Goal: Task Accomplishment & Management: Manage account settings

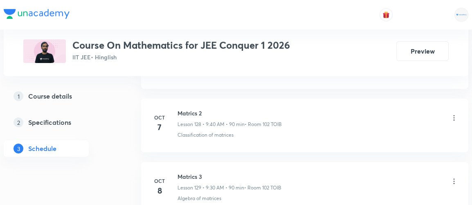
scroll to position [8569, 0]
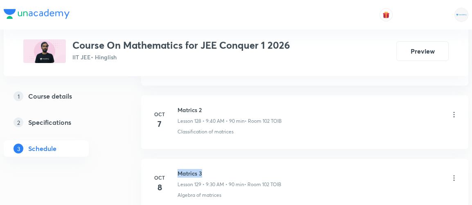
drag, startPoint x: 177, startPoint y: 129, endPoint x: 204, endPoint y: 130, distance: 26.6
click at [204, 169] on div "Oct 8 Matrics 3 Lesson 129 • 9:30 AM • 90 min • Room 102 TOIB Algebra of matric…" at bounding box center [304, 184] width 307 height 30
copy h6 "Matrics 3"
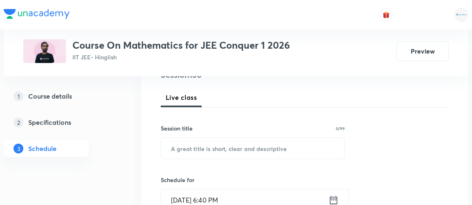
scroll to position [108, 0]
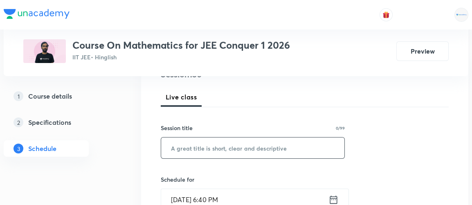
click at [239, 150] on input "text" at bounding box center [252, 148] width 183 height 21
paste input "Matrics 3"
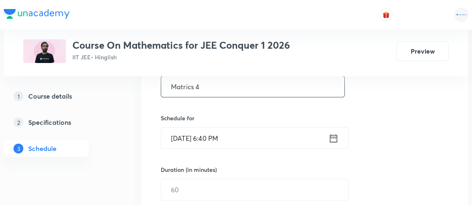
scroll to position [171, 0]
type input "Matrics 4"
click at [337, 138] on icon at bounding box center [334, 137] width 10 height 11
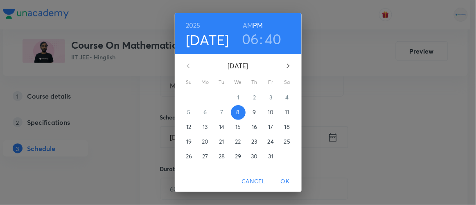
click at [245, 25] on h6 "AM" at bounding box center [248, 25] width 10 height 11
click at [247, 39] on h3 "06" at bounding box center [250, 38] width 17 height 17
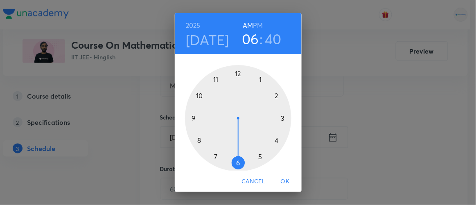
click at [190, 117] on div at bounding box center [238, 118] width 106 height 106
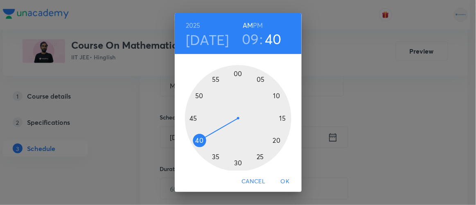
click at [235, 165] on div at bounding box center [238, 118] width 106 height 106
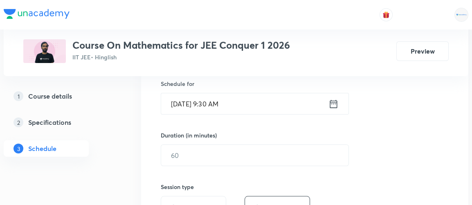
scroll to position [205, 0]
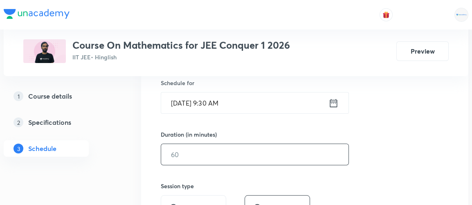
click at [196, 160] on input "text" at bounding box center [254, 154] width 187 height 21
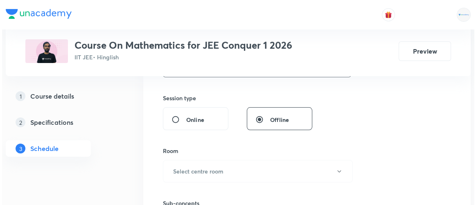
scroll to position [293, 0]
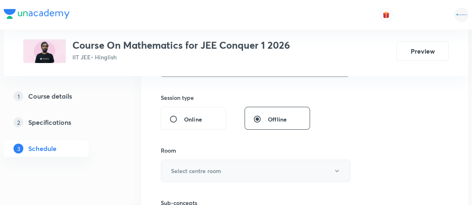
type input "90"
click at [194, 171] on h6 "Select centre room" at bounding box center [196, 171] width 50 height 9
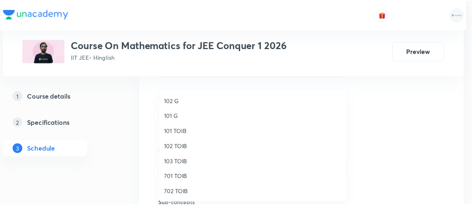
scroll to position [8, 0]
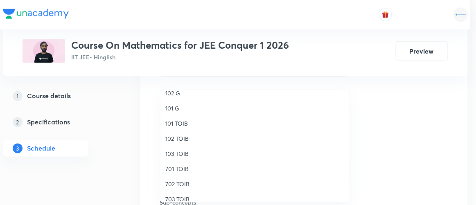
click at [172, 139] on span "102 TOIB" at bounding box center [254, 138] width 179 height 9
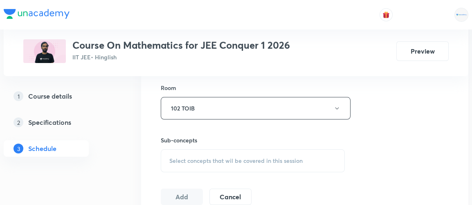
scroll to position [357, 0]
click at [225, 161] on span "Select concepts that wil be covered in this session" at bounding box center [235, 160] width 133 height 7
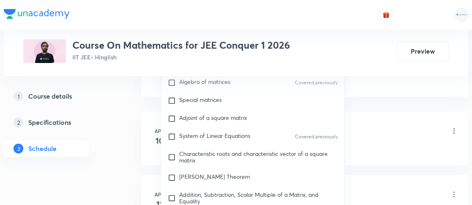
scroll to position [895, 0]
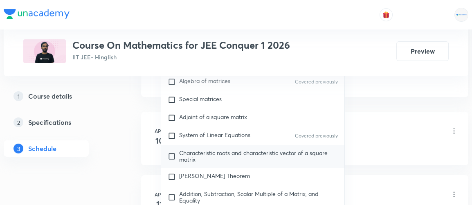
type input "matrics"
click at [212, 153] on span "Characteristic roots and characteristic vector of a square matrix" at bounding box center [253, 156] width 149 height 14
checkbox input "true"
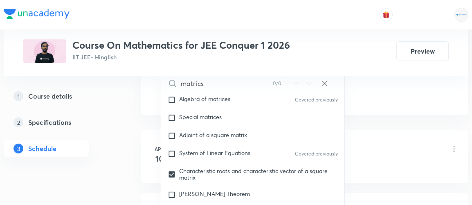
click at [101, 158] on div "1 Course details 2 Specifications 3 Schedule" at bounding box center [59, 127] width 111 height 79
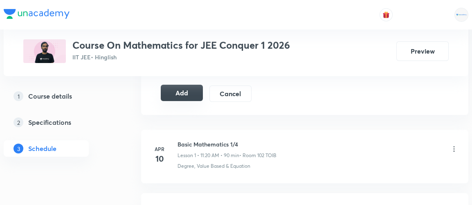
click at [183, 90] on button "Add" at bounding box center [182, 93] width 42 height 16
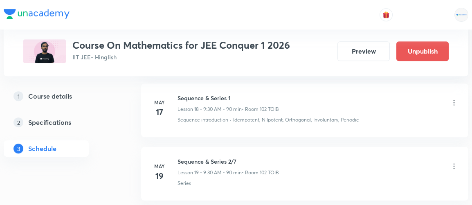
scroll to position [1214, 0]
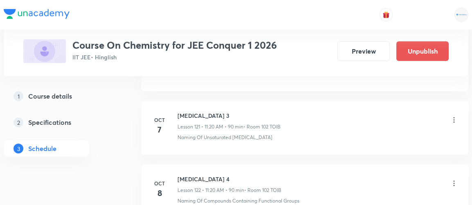
scroll to position [8160, 0]
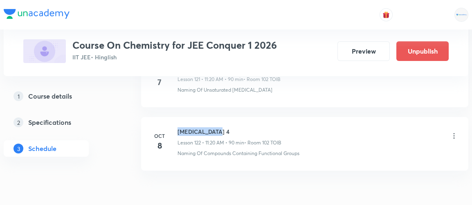
drag, startPoint x: 178, startPoint y: 90, endPoint x: 225, endPoint y: 87, distance: 47.1
click at [225, 127] on h6 "Hydrocarbon 4" at bounding box center [230, 131] width 104 height 9
copy h6 "Hydrocarbon 4"
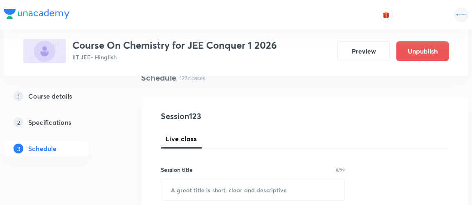
scroll to position [74, 0]
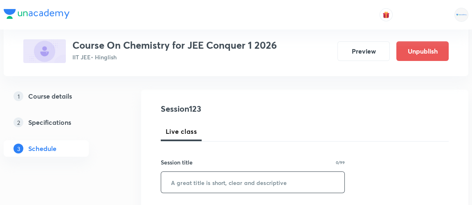
click at [216, 187] on input "text" at bounding box center [252, 182] width 183 height 21
paste input "Hydrocarbon 4"
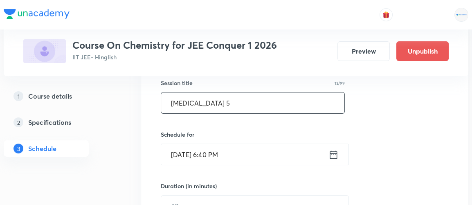
scroll to position [162, 0]
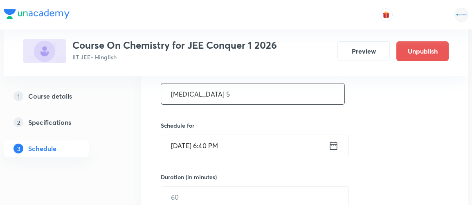
type input "Hydrocarbon 5"
click at [333, 145] on icon at bounding box center [334, 145] width 10 height 11
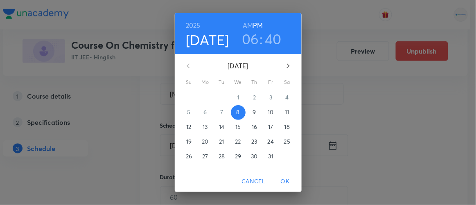
click at [253, 111] on p "9" at bounding box center [254, 112] width 3 height 8
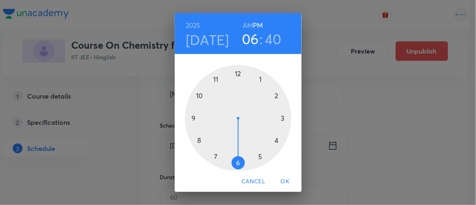
click at [247, 24] on h6 "AM" at bounding box center [248, 25] width 10 height 11
click at [212, 79] on div at bounding box center [238, 118] width 106 height 106
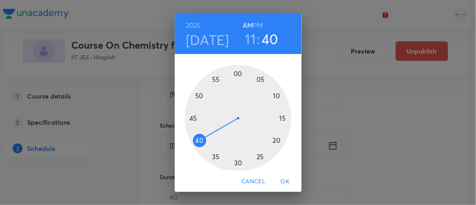
click at [280, 117] on div at bounding box center [238, 118] width 106 height 106
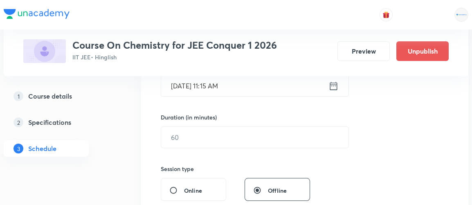
scroll to position [223, 0]
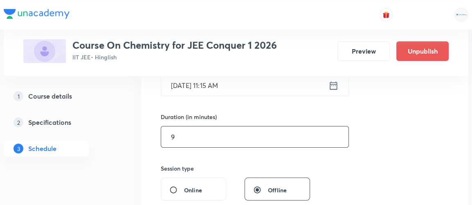
click at [217, 138] on input "9" at bounding box center [254, 136] width 187 height 21
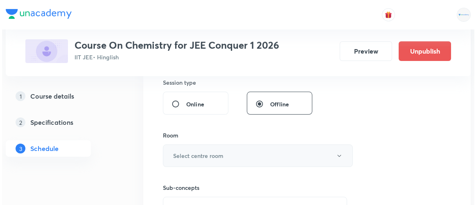
scroll to position [309, 0]
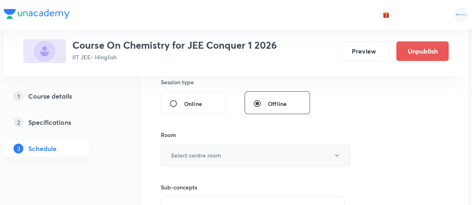
type input "90"
click at [203, 155] on h6 "Select centre room" at bounding box center [196, 155] width 50 height 9
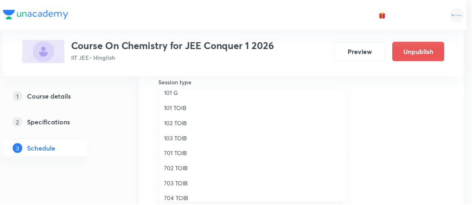
scroll to position [24, 0]
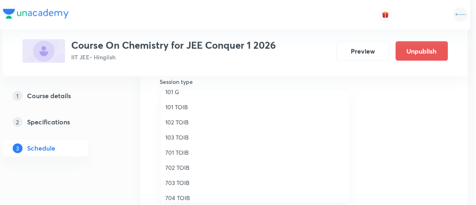
click at [176, 122] on span "102 TOIB" at bounding box center [254, 122] width 179 height 9
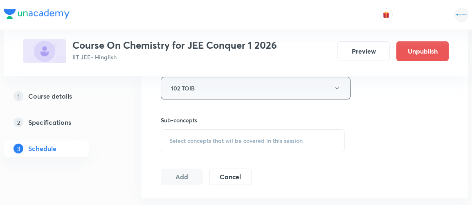
scroll to position [383, 0]
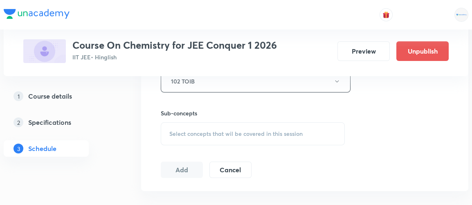
click at [234, 134] on span "Select concepts that wil be covered in this session" at bounding box center [235, 134] width 133 height 7
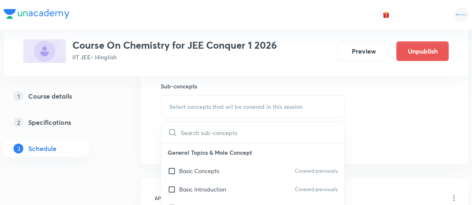
scroll to position [406, 0]
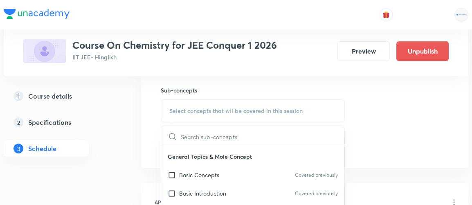
type input "g"
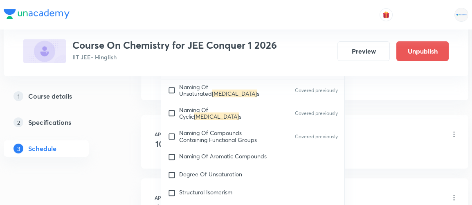
scroll to position [13516, 0]
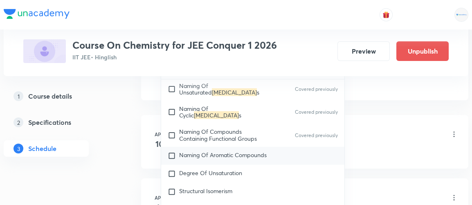
type input "hydrocarbon"
click at [183, 151] on span "Naming Of Aromatic Compounds" at bounding box center [223, 155] width 88 height 8
checkbox input "true"
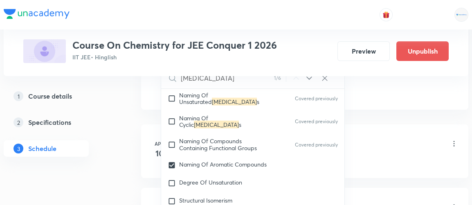
click at [105, 166] on div "1 Course details 2 Specifications 3 Schedule" at bounding box center [59, 127] width 111 height 79
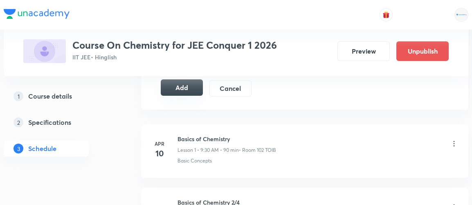
click at [181, 85] on button "Add" at bounding box center [182, 87] width 42 height 16
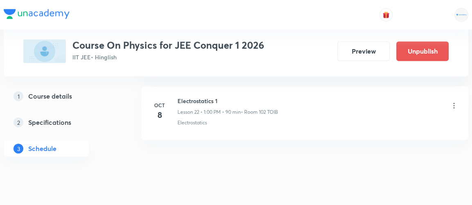
scroll to position [1838, 0]
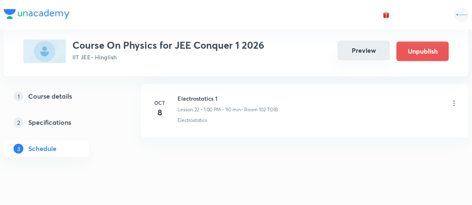
click at [363, 50] on button "Preview" at bounding box center [364, 51] width 52 height 20
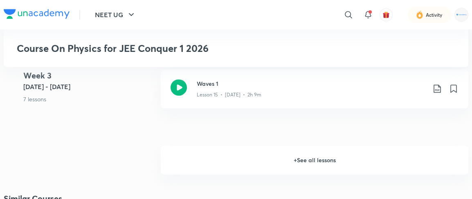
scroll to position [1081, 0]
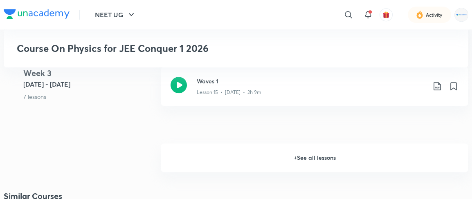
click at [322, 156] on h6 "+ See all lessons" at bounding box center [315, 158] width 308 height 29
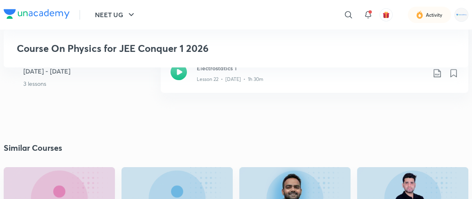
scroll to position [1518, 0]
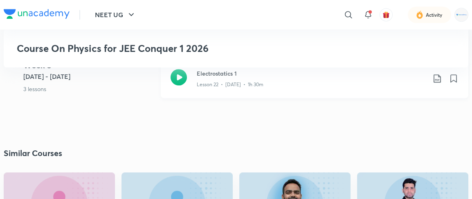
click at [218, 72] on h3 "Electrostatics 1" at bounding box center [311, 73] width 229 height 9
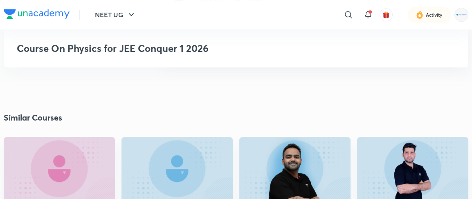
scroll to position [1556, 0]
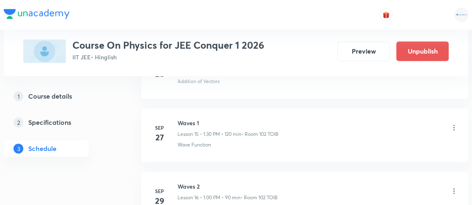
scroll to position [1838, 0]
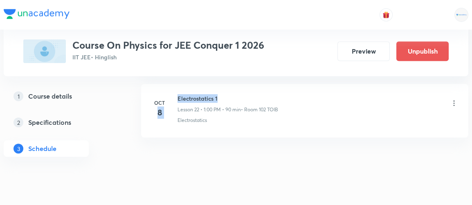
drag, startPoint x: 177, startPoint y: 90, endPoint x: 216, endPoint y: 86, distance: 39.5
click at [216, 94] on div "Oct 8 Electrostatics 1 Lesson 22 • 1:00 PM • 90 min • Room 102 TOIB Electrostat…" at bounding box center [304, 109] width 307 height 30
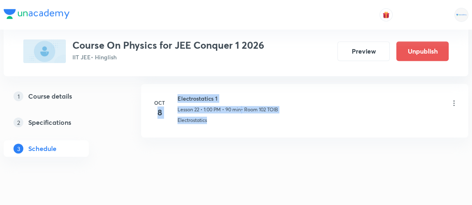
drag, startPoint x: 220, startPoint y: 131, endPoint x: 174, endPoint y: 87, distance: 64.0
click at [174, 94] on div "Oct 8 Electrostatics 1 Lesson 22 • 1:00 PM • 90 min • Room 102 TOIB Electrostat…" at bounding box center [304, 109] width 307 height 30
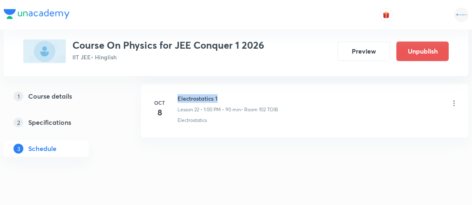
drag, startPoint x: 178, startPoint y: 91, endPoint x: 225, endPoint y: 87, distance: 47.2
click at [225, 94] on h6 "Electrostatics 1" at bounding box center [228, 98] width 101 height 9
copy h6 "Electrostatics 1"
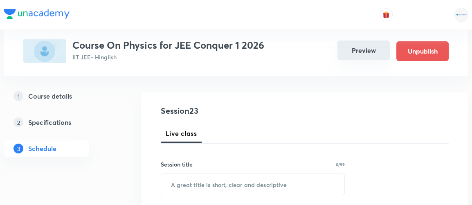
scroll to position [74, 0]
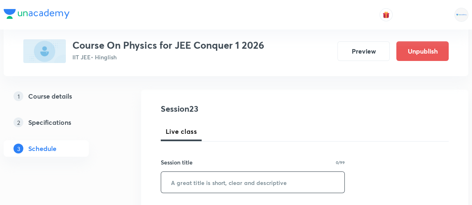
click at [220, 181] on input "text" at bounding box center [252, 182] width 183 height 21
paste input "Electrostatics 1"
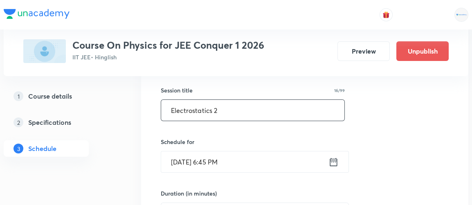
scroll to position [153, 0]
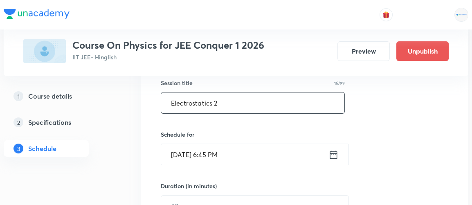
type input "Electrostatics 2"
click at [334, 156] on icon at bounding box center [334, 154] width 10 height 11
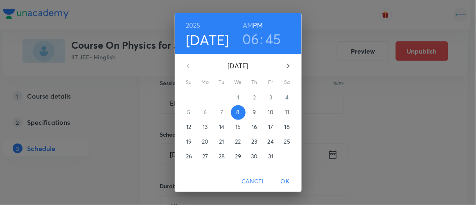
click at [253, 113] on p "9" at bounding box center [254, 112] width 3 height 8
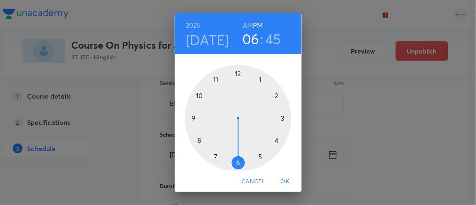
click at [245, 25] on h6 "AM" at bounding box center [248, 25] width 10 height 11
click at [255, 26] on h6 "PM" at bounding box center [258, 25] width 10 height 11
click at [257, 79] on div at bounding box center [238, 118] width 106 height 106
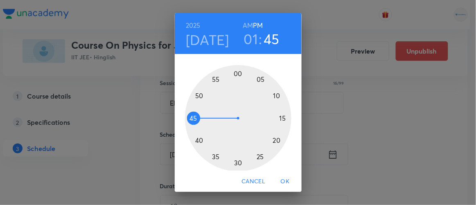
click at [233, 72] on div at bounding box center [238, 118] width 106 height 106
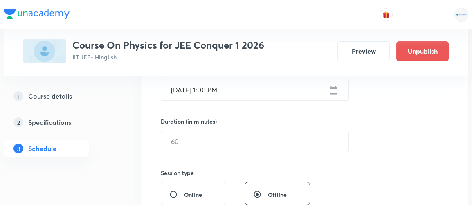
scroll to position [224, 0]
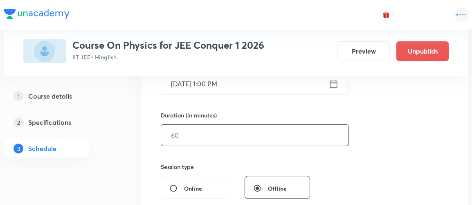
click at [194, 134] on input "text" at bounding box center [254, 135] width 187 height 21
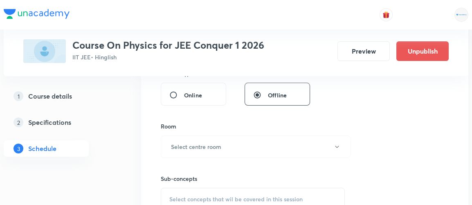
scroll to position [320, 0]
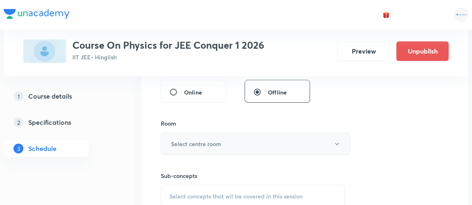
type input "90"
click at [191, 147] on h6 "Select centre room" at bounding box center [196, 144] width 50 height 9
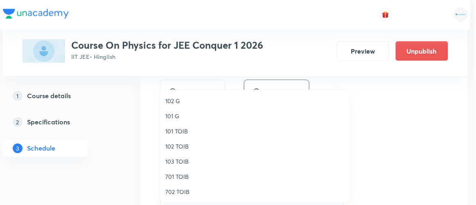
click at [178, 148] on span "102 TOIB" at bounding box center [254, 146] width 179 height 9
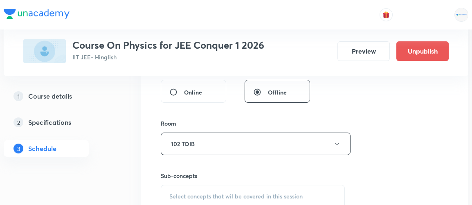
click at [230, 198] on span "Select concepts that wil be covered in this session" at bounding box center [235, 196] width 133 height 7
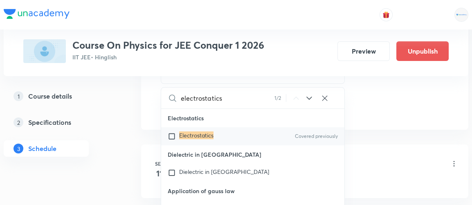
scroll to position [17194, 0]
type input "electrostatics"
click at [172, 140] on input "checkbox" at bounding box center [173, 136] width 11 height 8
checkbox input "true"
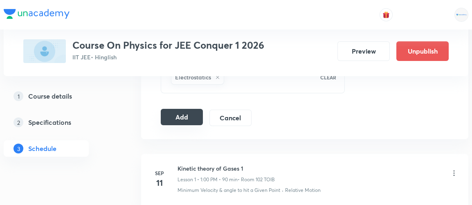
click at [181, 114] on button "Add" at bounding box center [182, 117] width 42 height 16
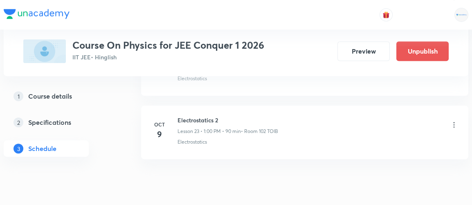
scroll to position [1527, 0]
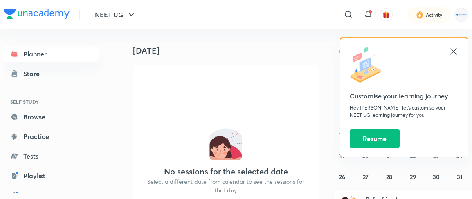
click at [452, 53] on icon at bounding box center [454, 51] width 6 height 6
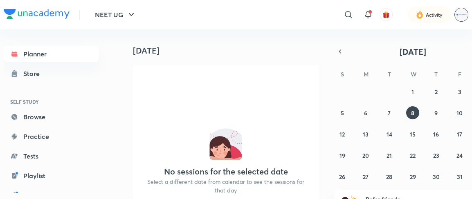
click at [458, 16] on img at bounding box center [462, 15] width 14 height 14
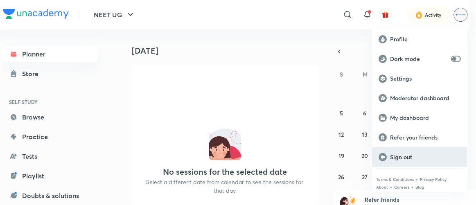
click at [404, 155] on p "Sign out" at bounding box center [425, 156] width 71 height 7
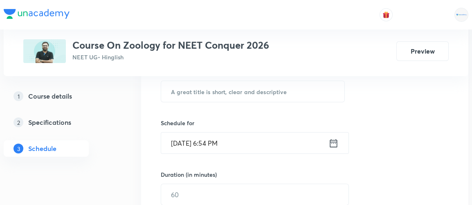
scroll to position [165, 0]
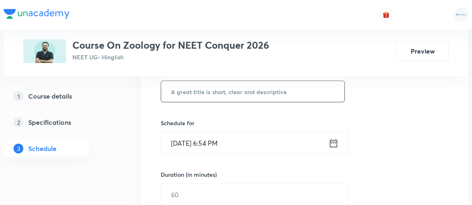
click at [236, 97] on input "text" at bounding box center [252, 91] width 183 height 21
type input "Locomotion & Movement 1"
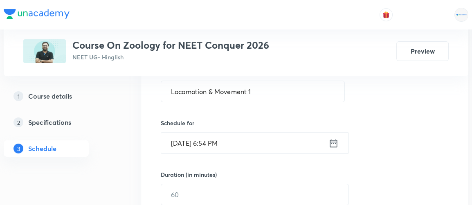
click at [332, 142] on icon at bounding box center [333, 143] width 7 height 8
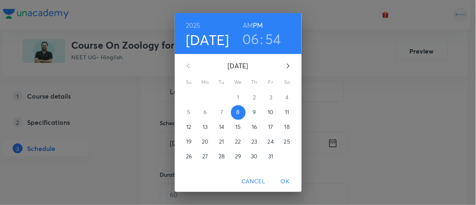
click at [253, 113] on p "9" at bounding box center [254, 112] width 3 height 8
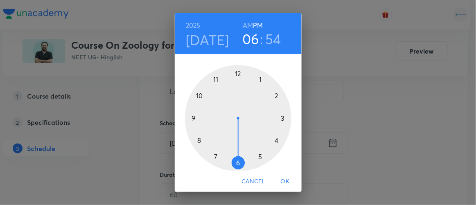
click at [191, 117] on div at bounding box center [238, 118] width 106 height 106
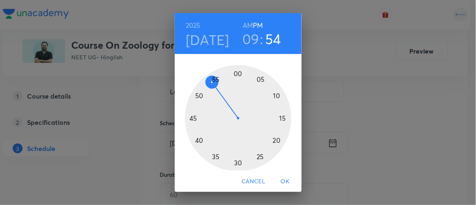
click at [194, 140] on div at bounding box center [238, 118] width 106 height 106
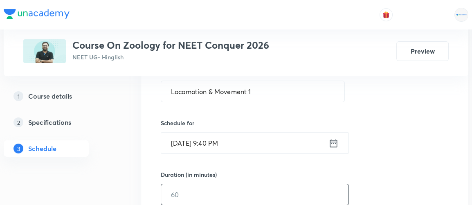
click at [192, 190] on input "text" at bounding box center [254, 194] width 187 height 21
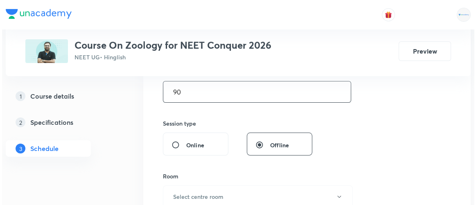
scroll to position [271, 0]
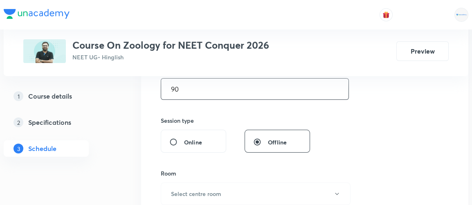
type input "90"
click at [192, 190] on h6 "Select centre room" at bounding box center [196, 193] width 50 height 9
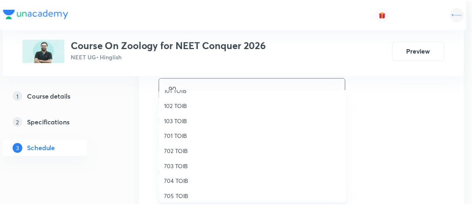
scroll to position [41, 0]
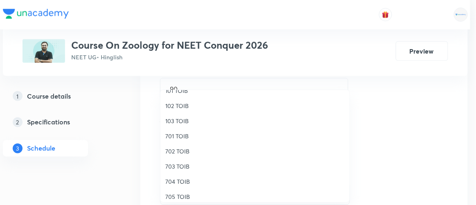
click at [179, 196] on span "705 TOIB" at bounding box center [254, 196] width 179 height 9
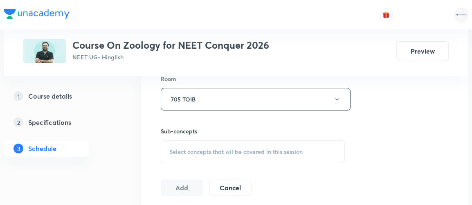
scroll to position [365, 0]
click at [225, 151] on span "Select concepts that wil be covered in this session" at bounding box center [235, 152] width 133 height 7
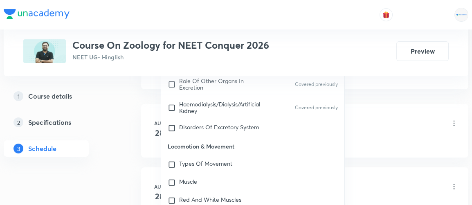
scroll to position [1162, 0]
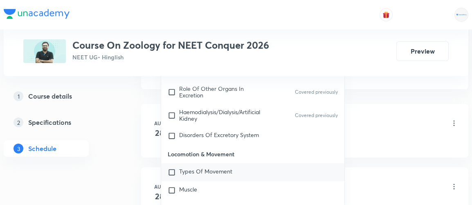
type input "locomotion"
click at [174, 168] on input "checkbox" at bounding box center [173, 172] width 11 height 8
checkbox input "true"
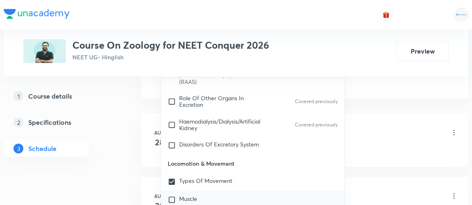
click at [171, 196] on input "checkbox" at bounding box center [173, 200] width 11 height 8
checkbox input "true"
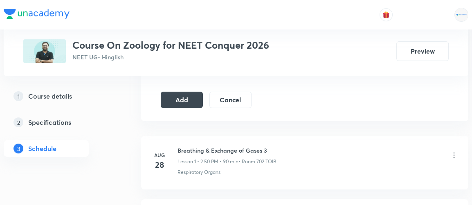
scroll to position [461, 0]
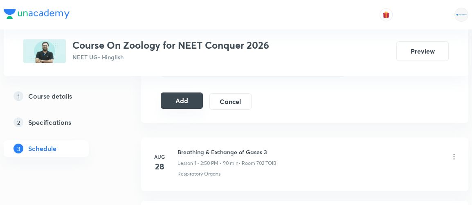
click at [183, 97] on button "Add" at bounding box center [182, 100] width 42 height 16
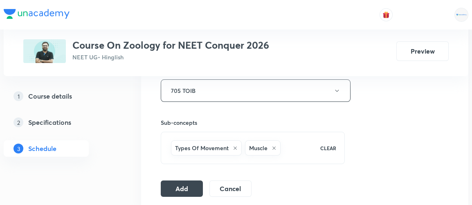
scroll to position [373, 0]
click at [189, 186] on button "Add" at bounding box center [182, 188] width 42 height 16
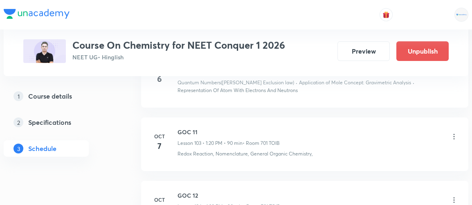
scroll to position [6974, 0]
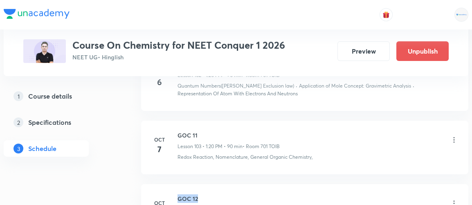
drag, startPoint x: 178, startPoint y: 154, endPoint x: 209, endPoint y: 152, distance: 31.2
click at [209, 194] on h6 "GOC 12" at bounding box center [229, 198] width 103 height 9
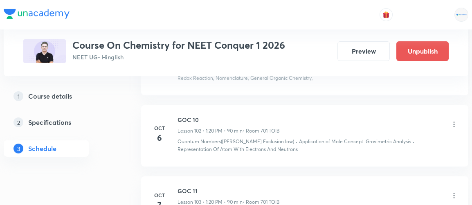
scroll to position [7040, 0]
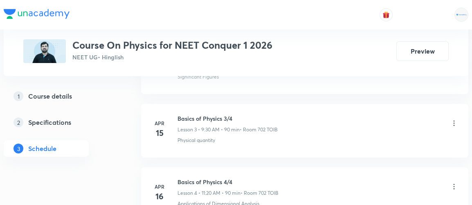
scroll to position [612, 0]
click at [423, 79] on li "[DATE] Basics of Physics 2/4 Lesson 2 • 11:15 AM • 90 min • Room 702 TOIB Signi…" at bounding box center [304, 67] width 327 height 54
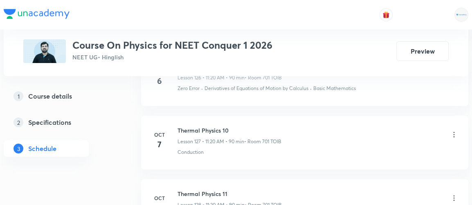
scroll to position [8506, 0]
drag, startPoint x: 177, startPoint y: 149, endPoint x: 228, endPoint y: 147, distance: 50.8
click at [228, 188] on h6 "Thermal Physics 11" at bounding box center [230, 192] width 104 height 9
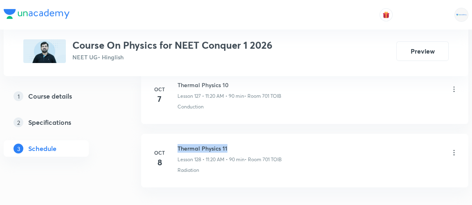
scroll to position [8550, 0]
copy h6 "Thermal Physics 11"
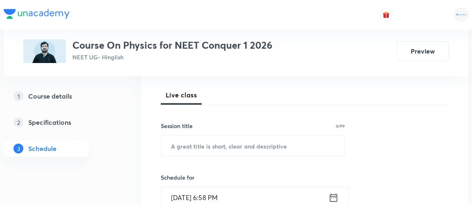
scroll to position [108, 0]
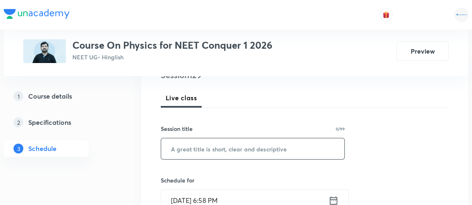
click at [189, 148] on input "text" at bounding box center [252, 148] width 183 height 21
paste input "Thermal Physics 11"
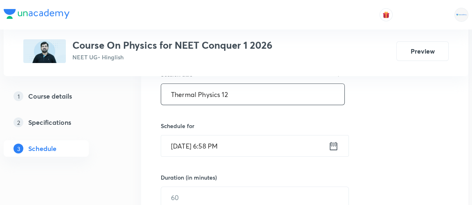
scroll to position [167, 0]
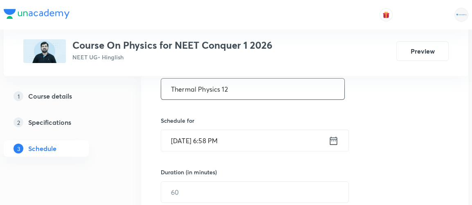
type input "Thermal Physics 12"
click at [335, 140] on icon at bounding box center [334, 140] width 10 height 11
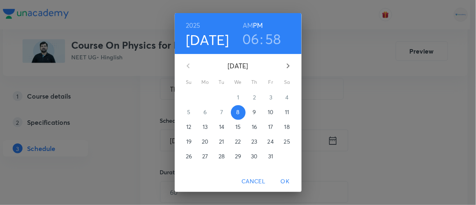
click at [253, 110] on p "9" at bounding box center [254, 112] width 3 height 8
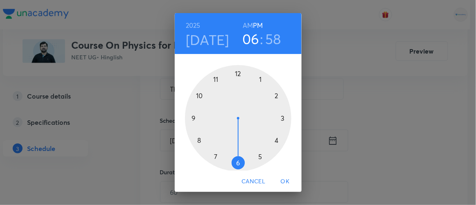
click at [259, 81] on div at bounding box center [238, 118] width 106 height 106
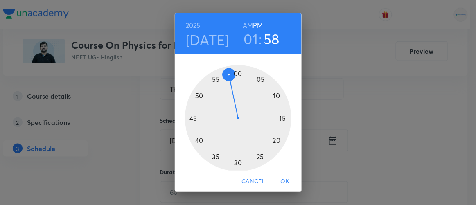
click at [273, 140] on div at bounding box center [238, 118] width 106 height 106
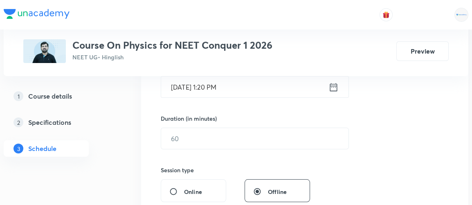
scroll to position [221, 0]
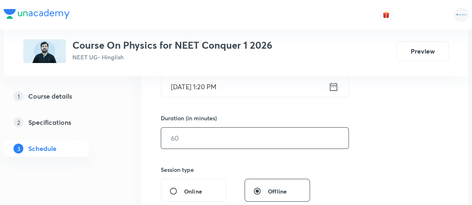
click at [231, 144] on input "text" at bounding box center [254, 138] width 187 height 21
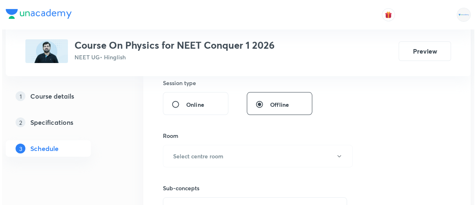
scroll to position [309, 0]
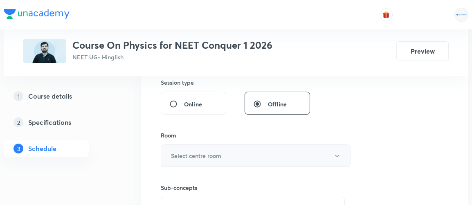
type input "90"
click at [200, 159] on button "Select centre room" at bounding box center [256, 155] width 190 height 23
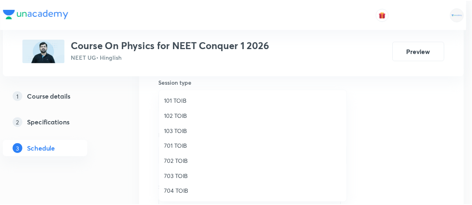
scroll to position [31, 0]
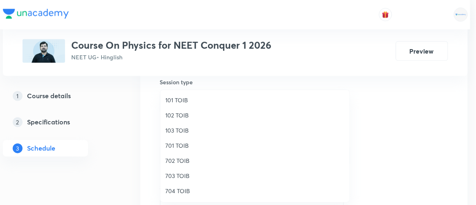
click at [180, 147] on span "701 TOIB" at bounding box center [254, 145] width 179 height 9
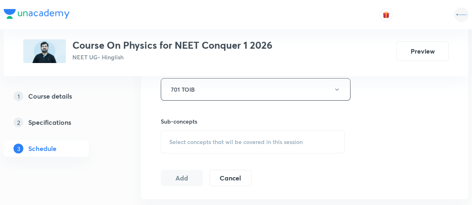
scroll to position [378, 0]
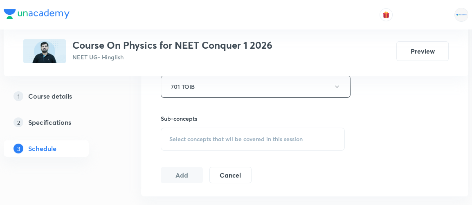
click at [244, 137] on span "Select concepts that wil be covered in this session" at bounding box center [235, 139] width 133 height 7
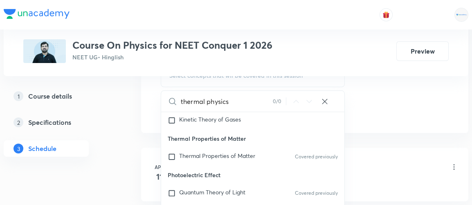
scroll to position [10005, 0]
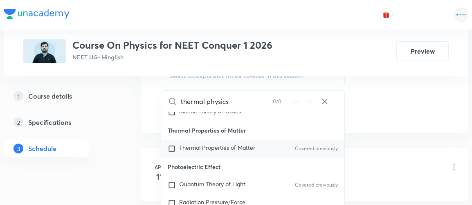
type input "thermal physics"
click at [169, 144] on input "checkbox" at bounding box center [173, 148] width 11 height 8
checkbox input "true"
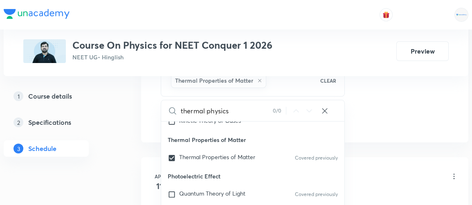
click at [102, 145] on div "1 Course details 2 Specifications 3 Schedule" at bounding box center [59, 127] width 111 height 79
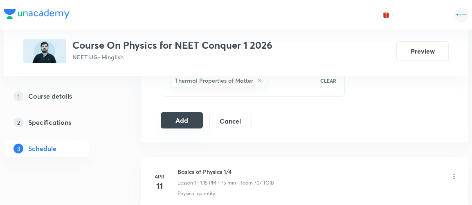
click at [179, 118] on button "Add" at bounding box center [182, 120] width 42 height 16
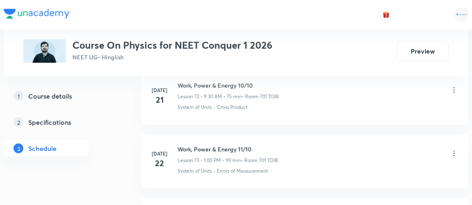
scroll to position [8190, 0]
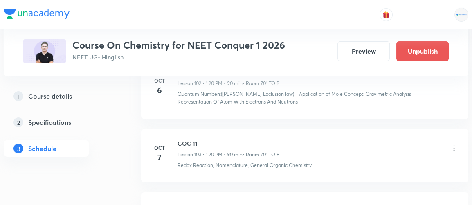
scroll to position [6965, 0]
drag, startPoint x: 178, startPoint y: 165, endPoint x: 199, endPoint y: 164, distance: 21.3
click at [199, 203] on h6 "GOC 12" at bounding box center [229, 207] width 103 height 9
copy h6 "GOC 12"
drag, startPoint x: 315, startPoint y: 183, endPoint x: 243, endPoint y: 102, distance: 107.5
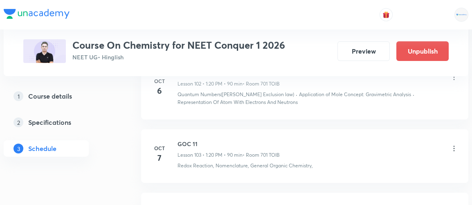
click at [243, 140] on h6 "GOC 11" at bounding box center [229, 144] width 102 height 9
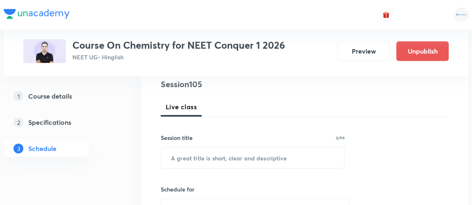
scroll to position [101, 0]
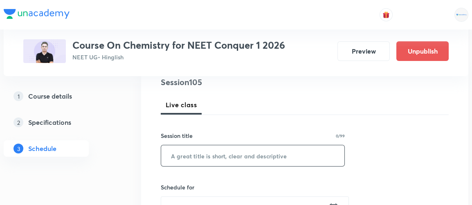
click at [216, 158] on input "text" at bounding box center [252, 155] width 183 height 21
paste input "GOC 12"
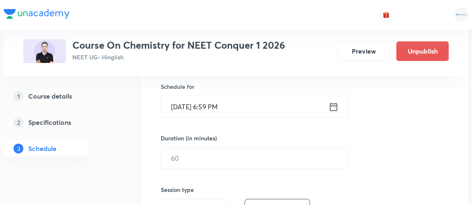
scroll to position [200, 0]
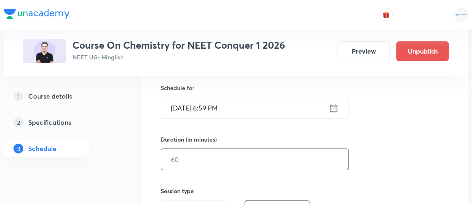
type input "GOC 13"
click at [171, 161] on input "text" at bounding box center [254, 159] width 187 height 21
click at [336, 105] on icon at bounding box center [334, 107] width 10 height 11
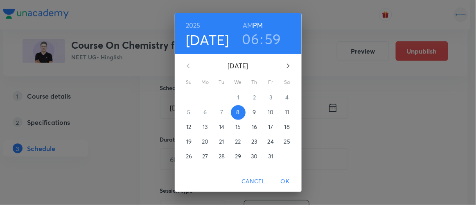
click at [253, 114] on p "9" at bounding box center [254, 112] width 3 height 8
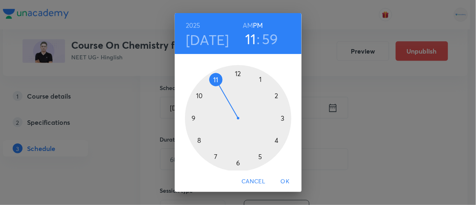
drag, startPoint x: 246, startPoint y: 26, endPoint x: 215, endPoint y: 76, distance: 59.0
click at [215, 76] on div "2025 Oct 9 11 : 59 AM PM 1 2 3 4 5 6 7 8 9 10 11 12" at bounding box center [238, 96] width 127 height 166
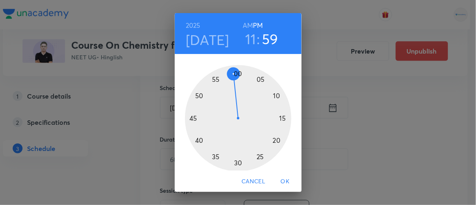
click at [275, 138] on div at bounding box center [238, 118] width 106 height 106
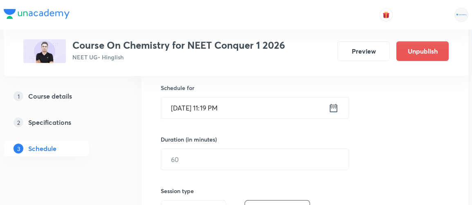
click at [335, 111] on icon at bounding box center [333, 108] width 7 height 8
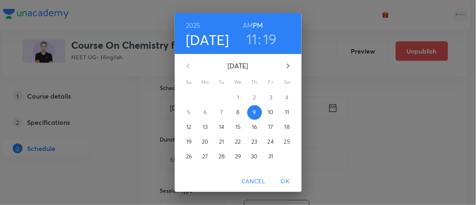
click at [267, 41] on h3 "19" at bounding box center [270, 38] width 14 height 17
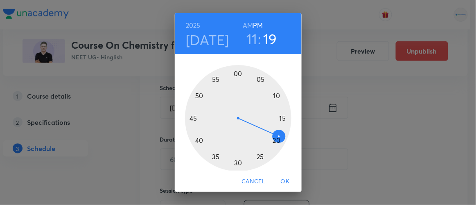
click at [273, 140] on div at bounding box center [238, 118] width 106 height 106
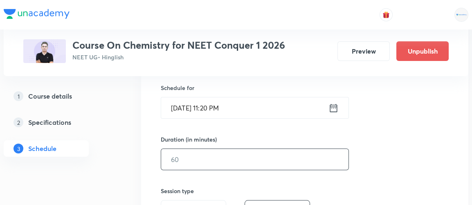
click at [197, 159] on input "text" at bounding box center [254, 159] width 187 height 21
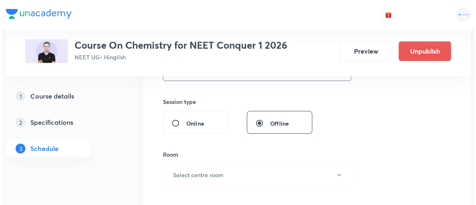
scroll to position [294, 0]
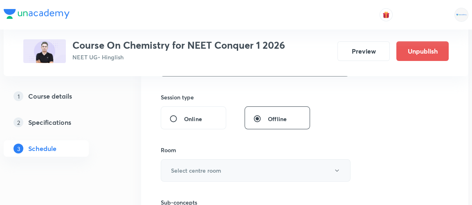
type input "90"
click at [192, 169] on h6 "Select centre room" at bounding box center [196, 170] width 50 height 9
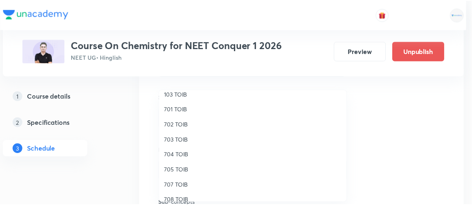
scroll to position [71, 0]
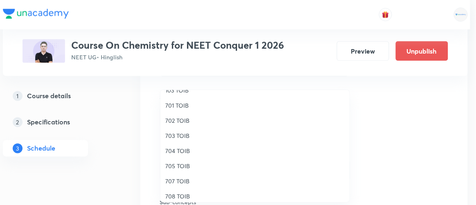
click at [177, 106] on span "701 TOIB" at bounding box center [254, 105] width 179 height 9
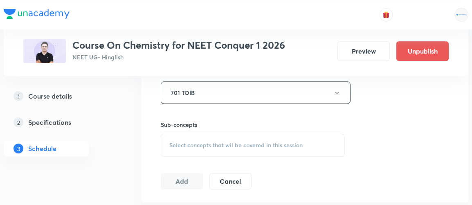
scroll to position [372, 0]
click at [212, 141] on span "Select concepts that wil be covered in this session" at bounding box center [235, 144] width 133 height 7
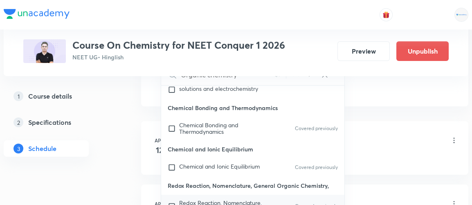
scroll to position [468, 0]
type input "Organic chemistry"
click at [171, 200] on input "checkbox" at bounding box center [173, 206] width 11 height 13
checkbox input "true"
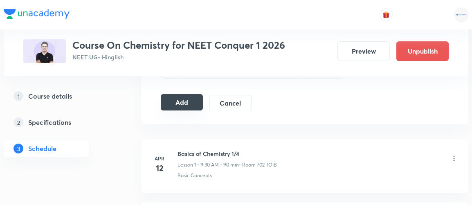
click at [194, 102] on button "Add" at bounding box center [182, 102] width 42 height 16
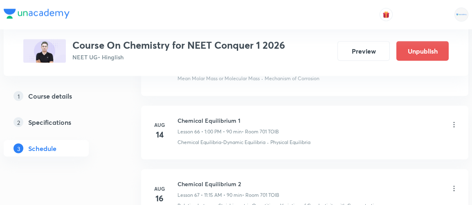
scroll to position [6728, 0]
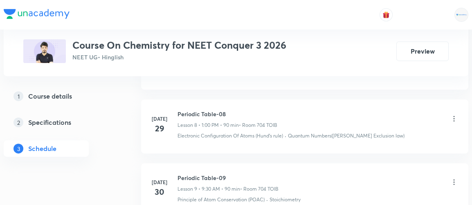
scroll to position [933, 0]
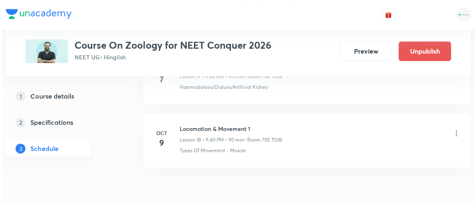
scroll to position [1553, 0]
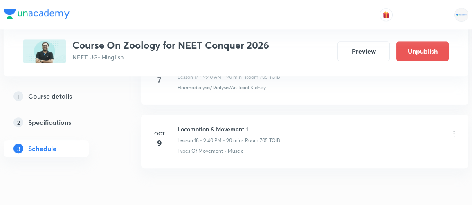
click at [453, 130] on icon at bounding box center [454, 134] width 8 height 8
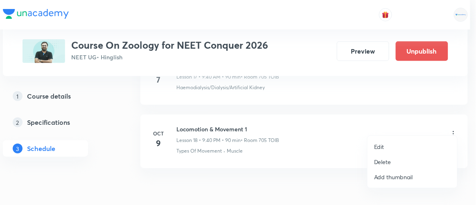
click at [375, 149] on p "Edit" at bounding box center [379, 146] width 10 height 9
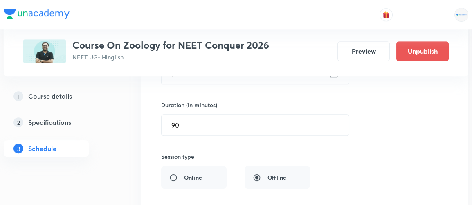
scroll to position [1311, 0]
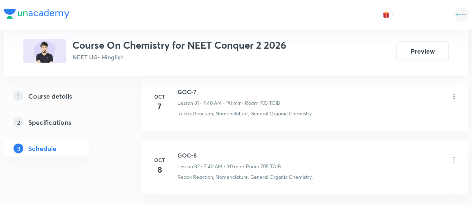
scroll to position [5613, 0]
drag, startPoint x: 177, startPoint y: 127, endPoint x: 201, endPoint y: 124, distance: 23.9
click at [201, 151] on h6 "GOC-8" at bounding box center [230, 155] width 104 height 9
copy h6 "GOC-8"
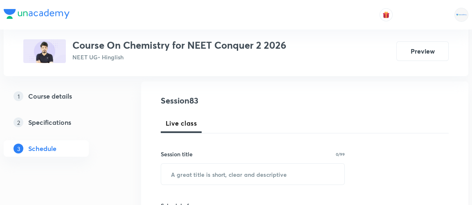
scroll to position [83, 0]
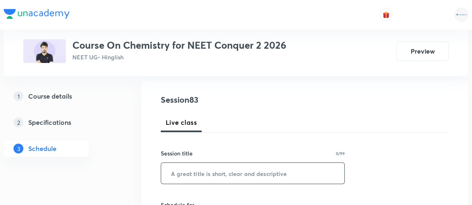
click at [205, 174] on input "text" at bounding box center [252, 173] width 183 height 21
paste input "GOC-8"
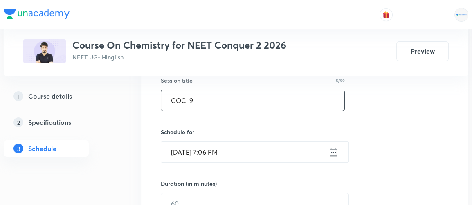
scroll to position [157, 0]
type input "GOC-9"
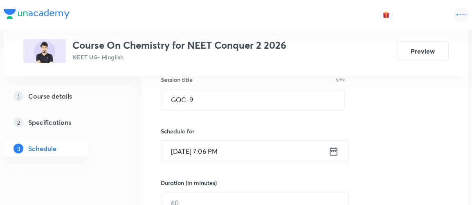
click at [332, 150] on icon at bounding box center [334, 151] width 10 height 11
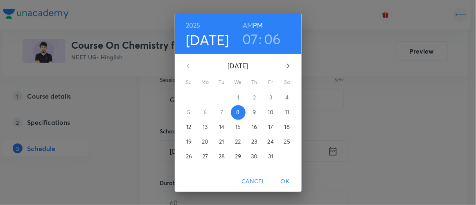
click at [253, 110] on p "9" at bounding box center [254, 112] width 3 height 8
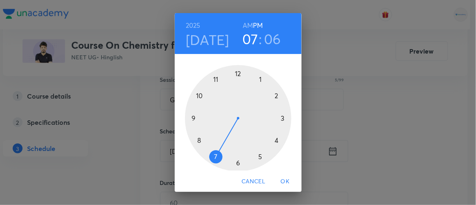
click at [268, 41] on h3 "06" at bounding box center [272, 38] width 17 height 17
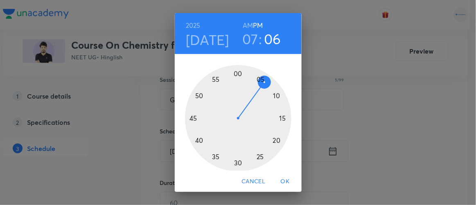
click at [196, 143] on div at bounding box center [238, 118] width 106 height 106
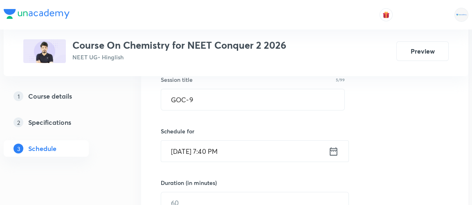
click at [334, 151] on icon at bounding box center [333, 151] width 7 height 8
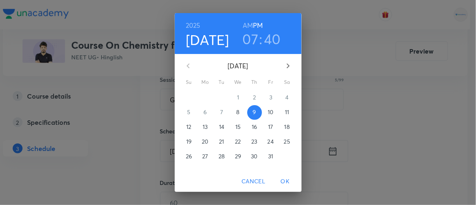
click at [243, 25] on h6 "AM" at bounding box center [248, 25] width 10 height 11
click at [288, 182] on span "OK" at bounding box center [285, 181] width 20 height 10
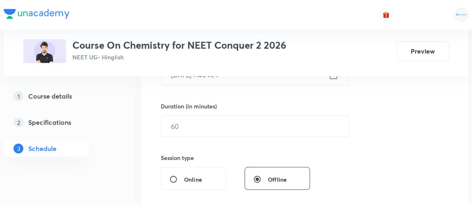
scroll to position [234, 0]
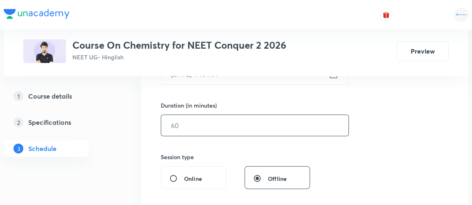
click at [173, 123] on input "text" at bounding box center [254, 125] width 187 height 21
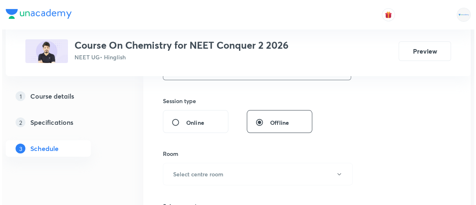
scroll to position [298, 0]
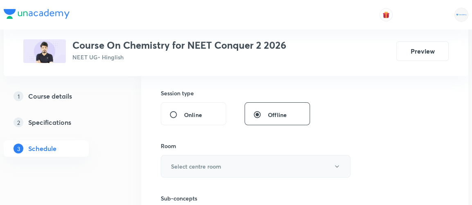
type input "90"
click at [183, 166] on h6 "Select centre room" at bounding box center [196, 166] width 50 height 9
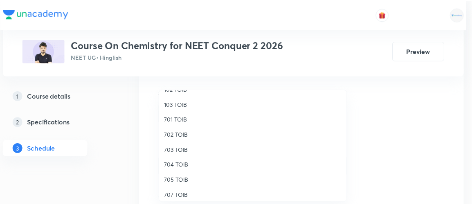
scroll to position [57, 0]
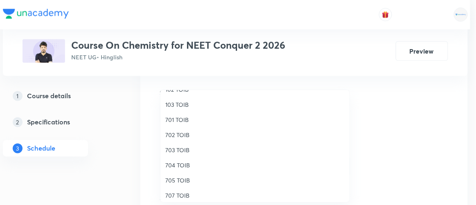
click at [182, 178] on span "705 TOIB" at bounding box center [254, 180] width 179 height 9
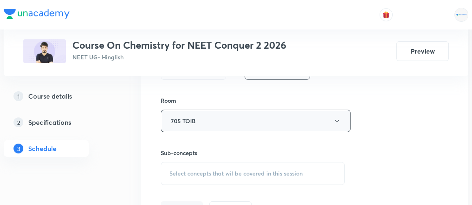
scroll to position [345, 0]
click at [219, 169] on span "Select concepts that wil be covered in this session" at bounding box center [235, 172] width 133 height 7
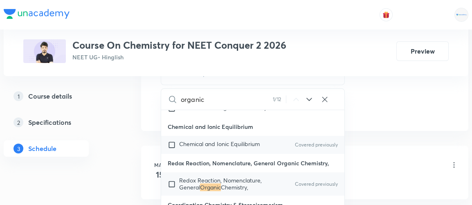
scroll to position [9178, 0]
type input "organic"
click at [173, 177] on input "checkbox" at bounding box center [173, 183] width 11 height 13
checkbox input "true"
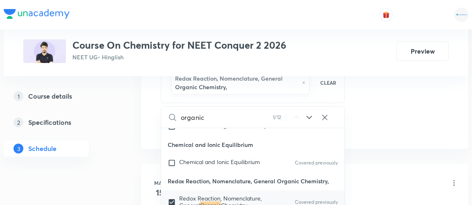
click at [112, 166] on div "1 Course details 2 Specifications 3 Schedule" at bounding box center [59, 127] width 111 height 79
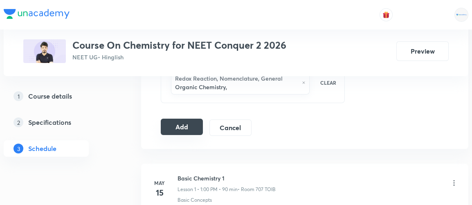
click at [185, 120] on button "Add" at bounding box center [182, 127] width 42 height 16
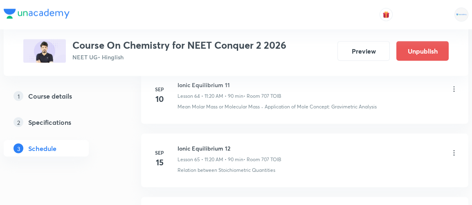
scroll to position [5339, 0]
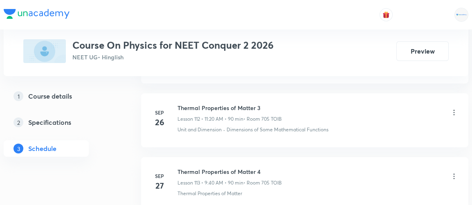
scroll to position [8218, 0]
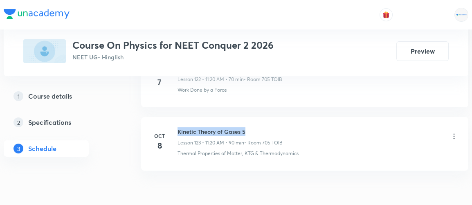
drag, startPoint x: 178, startPoint y: 89, endPoint x: 249, endPoint y: 87, distance: 71.2
click at [249, 127] on h6 "Kinetic Theory of Gases 5" at bounding box center [230, 131] width 105 height 9
copy h6 "Kinetic Theory of Gases 5"
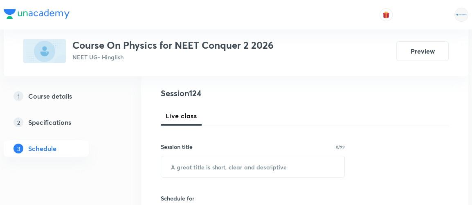
scroll to position [90, 0]
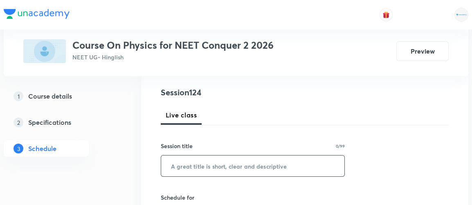
click at [247, 163] on input "text" at bounding box center [252, 166] width 183 height 21
paste input "Kinetic Theory of Gases 5"
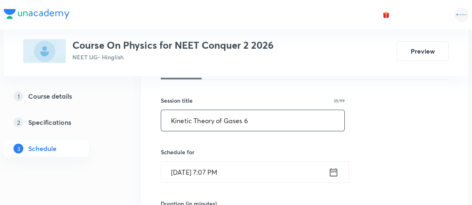
scroll to position [136, 0]
type input "Kinetic Theory of Gases 6"
click at [335, 172] on icon at bounding box center [334, 172] width 10 height 11
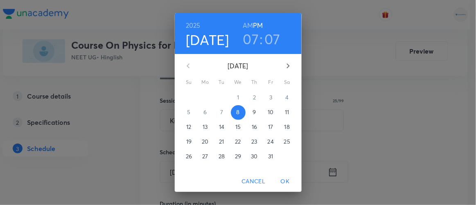
click at [253, 112] on p "9" at bounding box center [254, 112] width 3 height 8
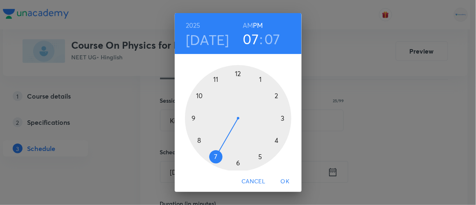
click at [244, 26] on h6 "AM" at bounding box center [248, 25] width 10 height 11
click at [212, 79] on div at bounding box center [238, 118] width 106 height 106
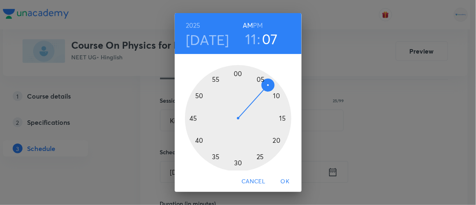
click at [270, 139] on div at bounding box center [238, 118] width 106 height 106
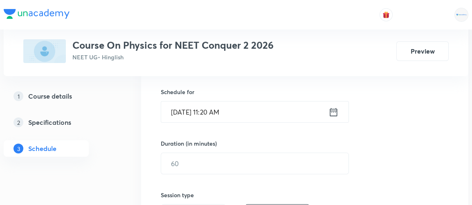
scroll to position [210, 0]
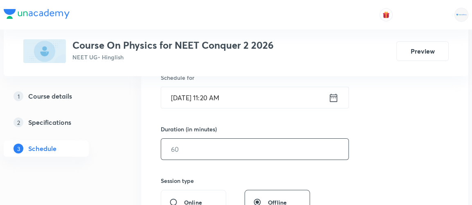
click at [198, 154] on input "text" at bounding box center [254, 149] width 187 height 21
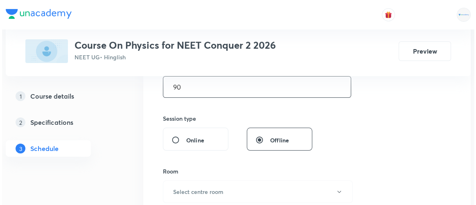
scroll to position [273, 0]
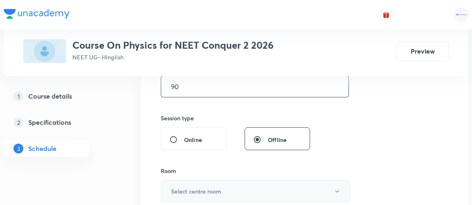
type input "90"
click at [191, 192] on h6 "Select centre room" at bounding box center [196, 191] width 50 height 9
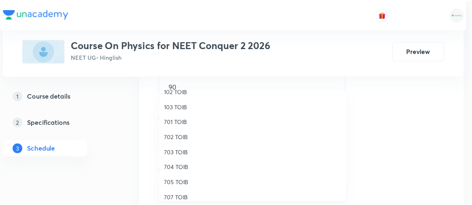
scroll to position [56, 0]
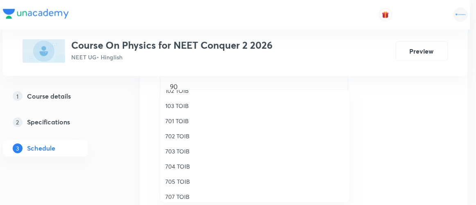
click at [176, 181] on span "705 TOIB" at bounding box center [254, 181] width 179 height 9
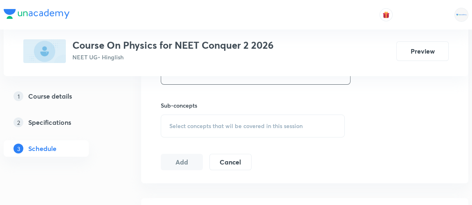
scroll to position [391, 0]
click at [237, 126] on span "Select concepts that wil be covered in this session" at bounding box center [235, 125] width 133 height 7
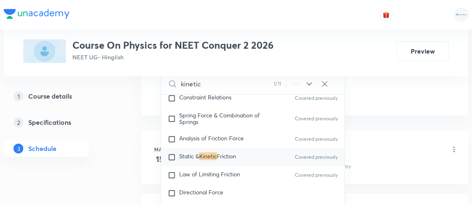
scroll to position [1885, 0]
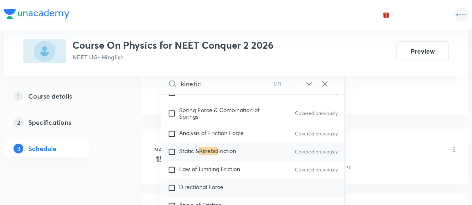
type input "kinetic"
click at [203, 183] on span "Directional Force" at bounding box center [201, 187] width 44 height 8
checkbox input "true"
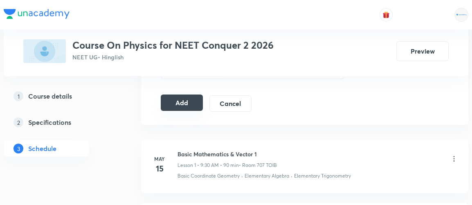
click at [188, 100] on button "Add" at bounding box center [182, 103] width 42 height 16
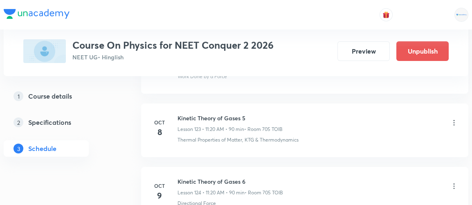
scroll to position [7856, 0]
